Goal: Find specific page/section

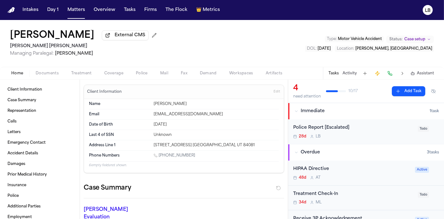
click at [347, 71] on button "Activity" at bounding box center [350, 73] width 14 height 5
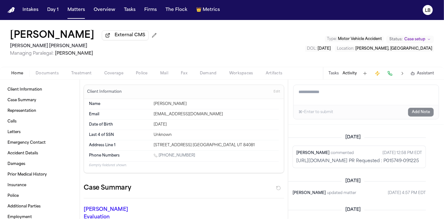
scroll to position [123, 87]
drag, startPoint x: 309, startPoint y: 161, endPoint x: 393, endPoint y: 167, distance: 84.0
click at [393, 164] on p "[URL][DOMAIN_NAME] PR Requested : P015749-091225" at bounding box center [360, 161] width 126 height 6
copy p "[URL][DOMAIN_NAME]"
click at [407, 164] on p "[URL][DOMAIN_NAME] PR Requested : P015749-091225" at bounding box center [360, 161] width 126 height 6
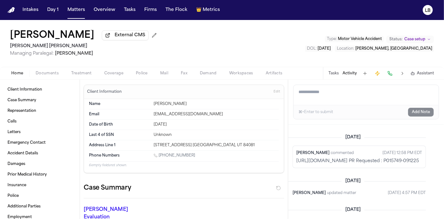
scroll to position [163, 87]
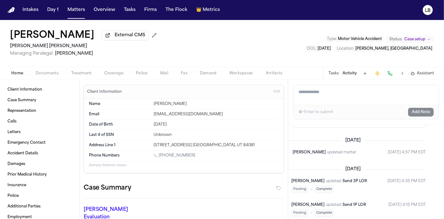
drag, startPoint x: 316, startPoint y: 127, endPoint x: 313, endPoint y: 137, distance: 10.3
click at [313, 127] on div "[PERSON_NAME] commented [DATE] 12:58 PM EDT [URL][DOMAIN_NAME] PR Requested : P…" at bounding box center [359, 116] width 133 height 22
click at [306, 124] on p "[URL][DOMAIN_NAME] PR Requested : P015749-091225" at bounding box center [360, 120] width 126 height 6
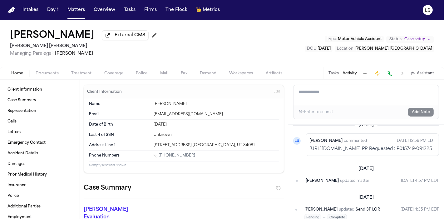
scroll to position [115, 0]
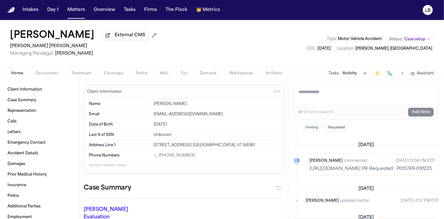
drag, startPoint x: 306, startPoint y: 134, endPoint x: 310, endPoint y: 179, distance: 45.5
click at [310, 172] on p "[URL][DOMAIN_NAME] PR Requested : P015749-091225" at bounding box center [373, 169] width 126 height 6
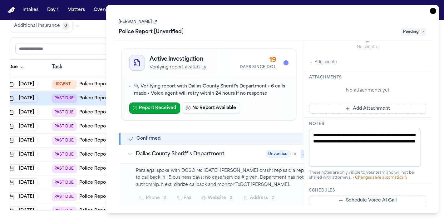
scroll to position [159, 0]
